Goal: Book appointment/travel/reservation

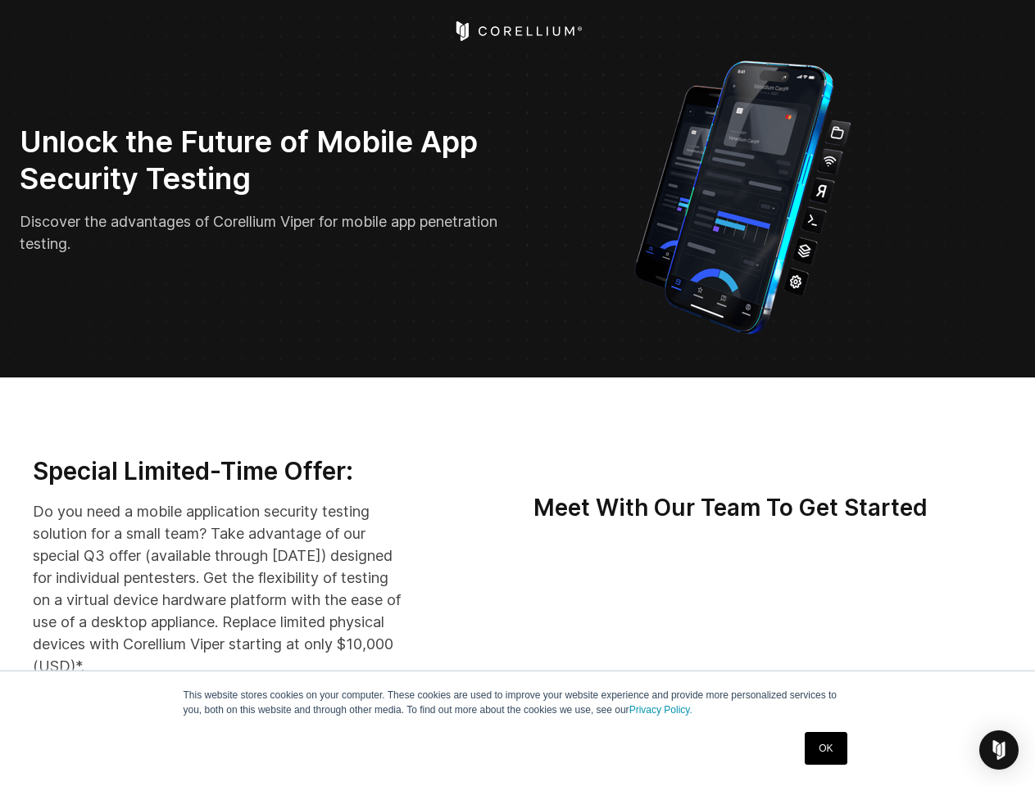
click at [999, 750] on img "Open Intercom Messenger" at bounding box center [999, 751] width 20 height 20
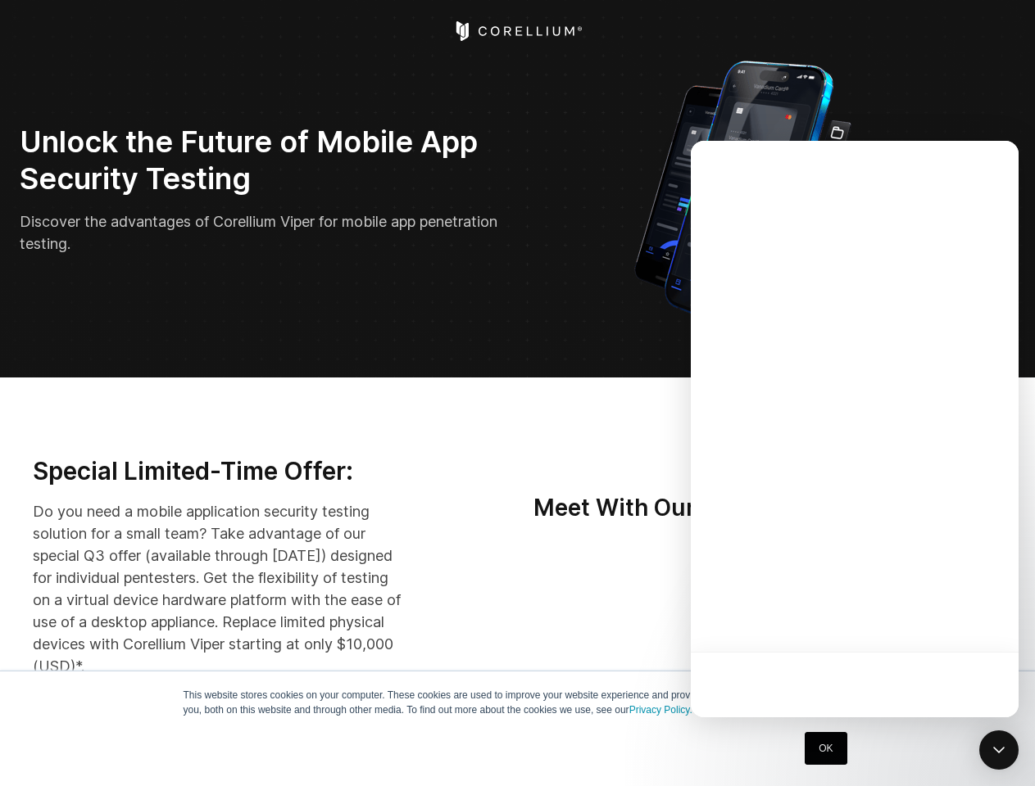
click at [796, 618] on div at bounding box center [855, 429] width 328 height 577
click at [873, 618] on div at bounding box center [855, 429] width 328 height 577
click at [950, 618] on div at bounding box center [855, 429] width 328 height 577
